Goal: Use online tool/utility: Utilize a website feature to perform a specific function

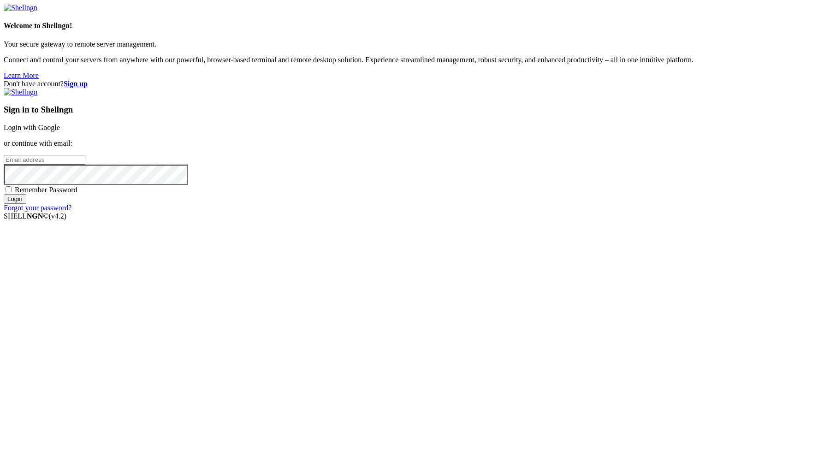
type input "[PERSON_NAME][EMAIL_ADDRESS][DOMAIN_NAME]"
click at [26, 204] on input "Login" at bounding box center [15, 199] width 23 height 10
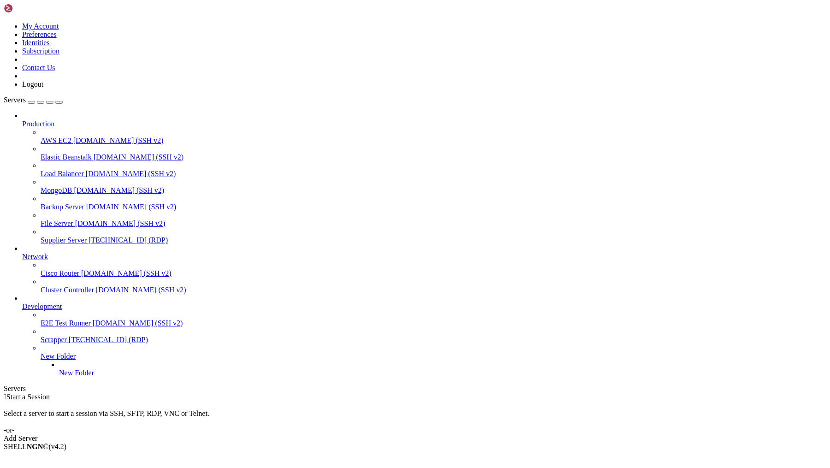
click at [89, 236] on span "[TECHNICAL_ID] (RDP)" at bounding box center [128, 240] width 79 height 8
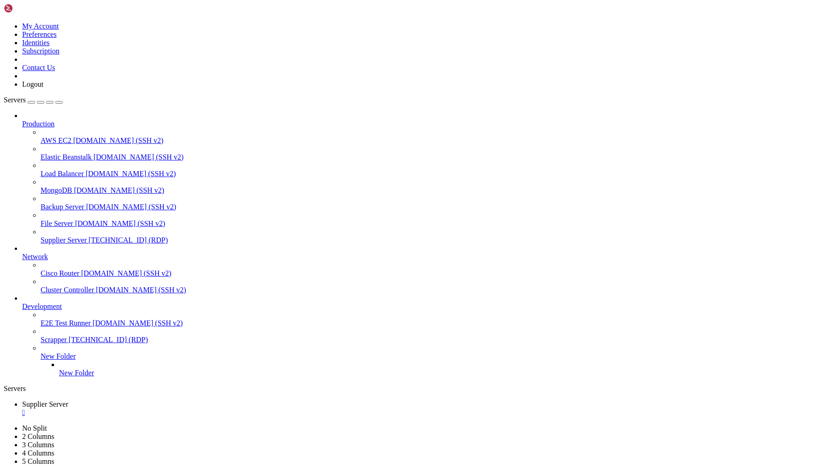
drag, startPoint x: 215, startPoint y: 725, endPoint x: 278, endPoint y: 723, distance: 62.7
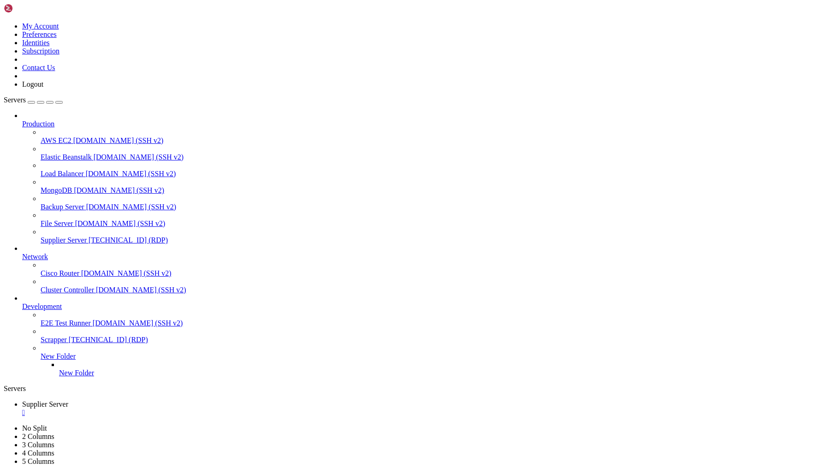
drag, startPoint x: 215, startPoint y: 726, endPoint x: 272, endPoint y: 726, distance: 56.7
